Goal: Information Seeking & Learning: Learn about a topic

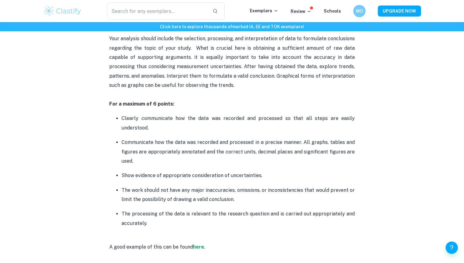
scroll to position [758, 0]
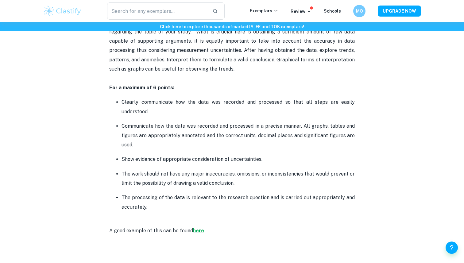
click at [199, 232] on strong "here" at bounding box center [198, 231] width 11 height 6
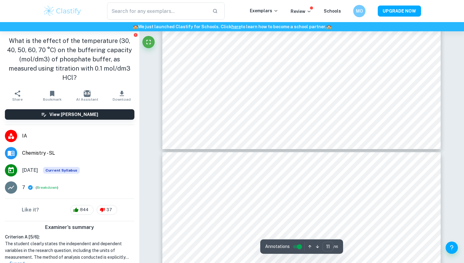
type input "10"
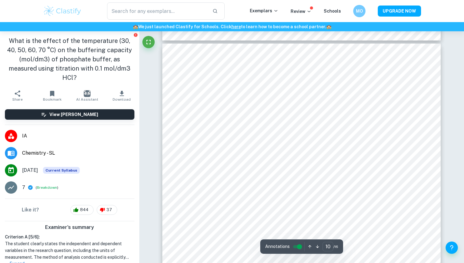
scroll to position [3696, 0]
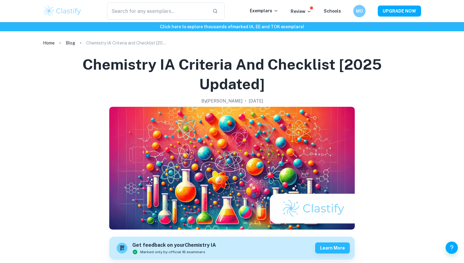
click at [71, 9] on img at bounding box center [62, 11] width 39 height 12
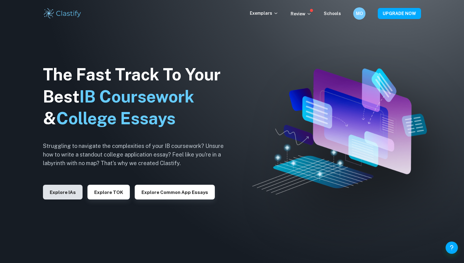
click at [74, 189] on button "Explore IAs" at bounding box center [63, 192] width 40 height 15
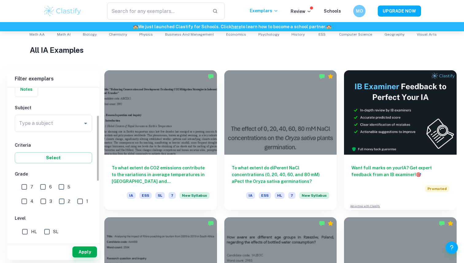
scroll to position [64, 0]
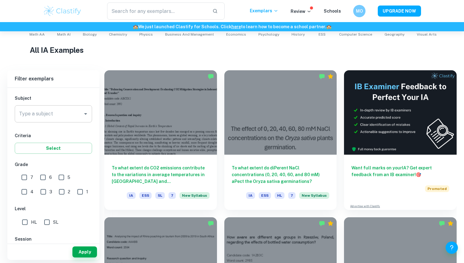
click at [51, 118] on input "Type a subject" at bounding box center [49, 114] width 63 height 12
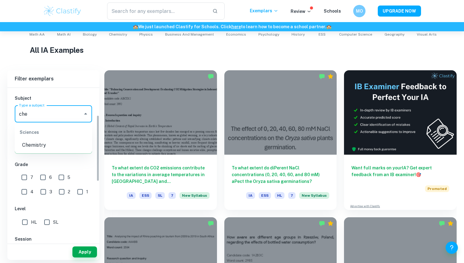
click at [60, 147] on li "Chemistry" at bounding box center [53, 145] width 77 height 11
type input "Chemistry"
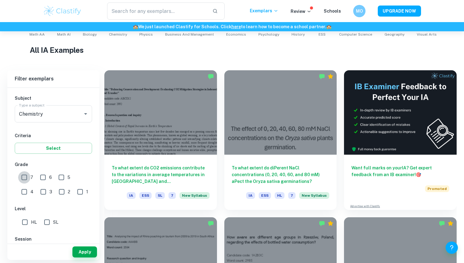
click at [26, 180] on input "7" at bounding box center [24, 177] width 12 height 12
checkbox input "true"
click at [78, 247] on button "Apply" at bounding box center [84, 252] width 25 height 11
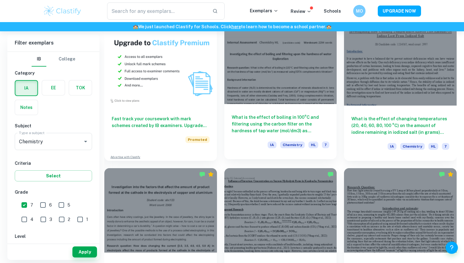
scroll to position [481, 0]
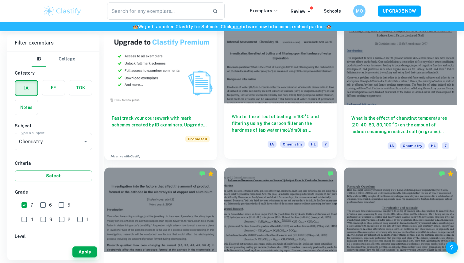
click at [241, 97] on div at bounding box center [280, 61] width 113 height 84
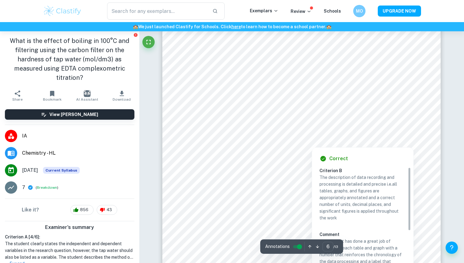
scroll to position [2233, 0]
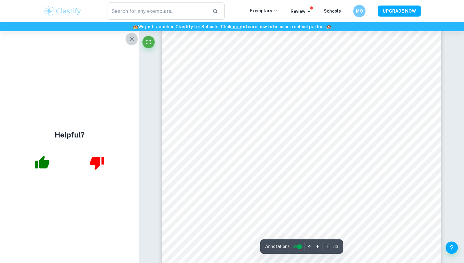
click at [132, 37] on icon "button" at bounding box center [131, 38] width 7 height 7
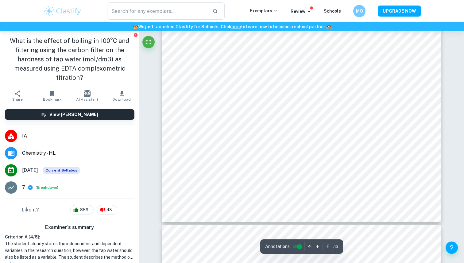
scroll to position [2296, 0]
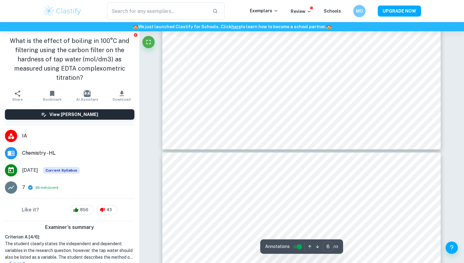
type input "7"
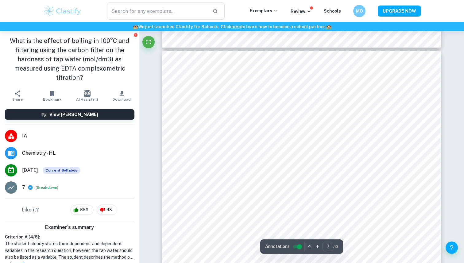
scroll to position [2457, 0]
